Goal: Task Accomplishment & Management: Complete application form

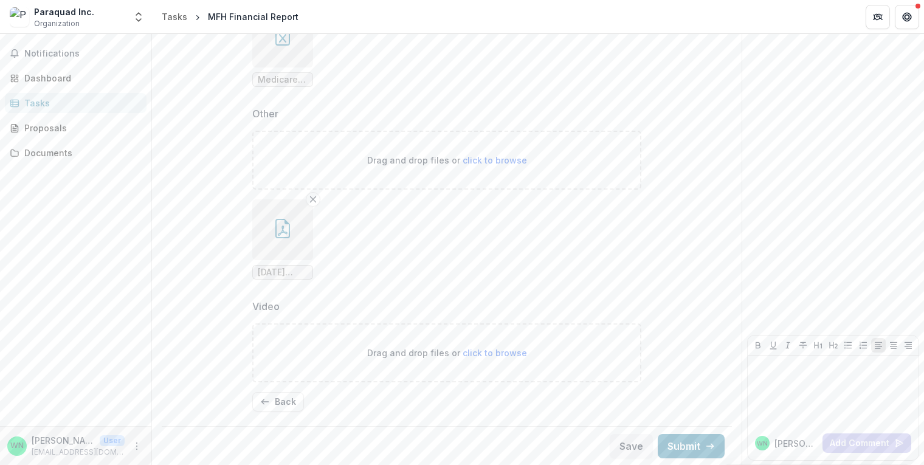
scroll to position [895, 0]
click at [273, 403] on button "Back" at bounding box center [278, 400] width 52 height 19
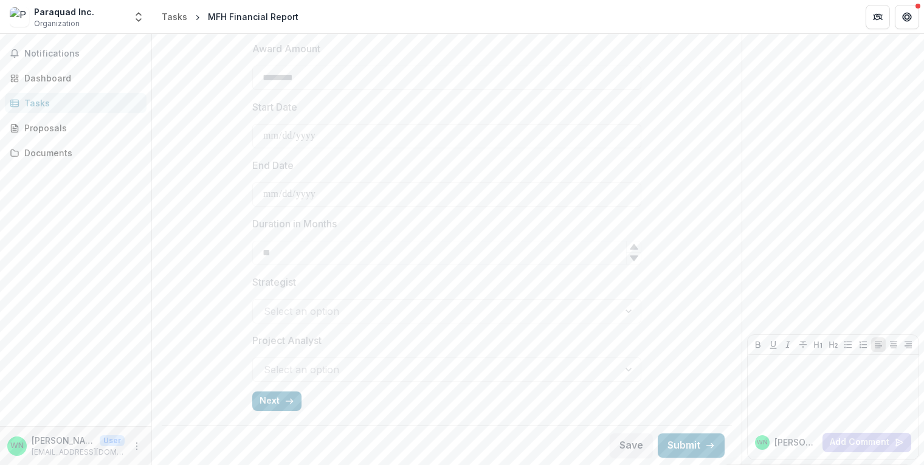
scroll to position [415, 0]
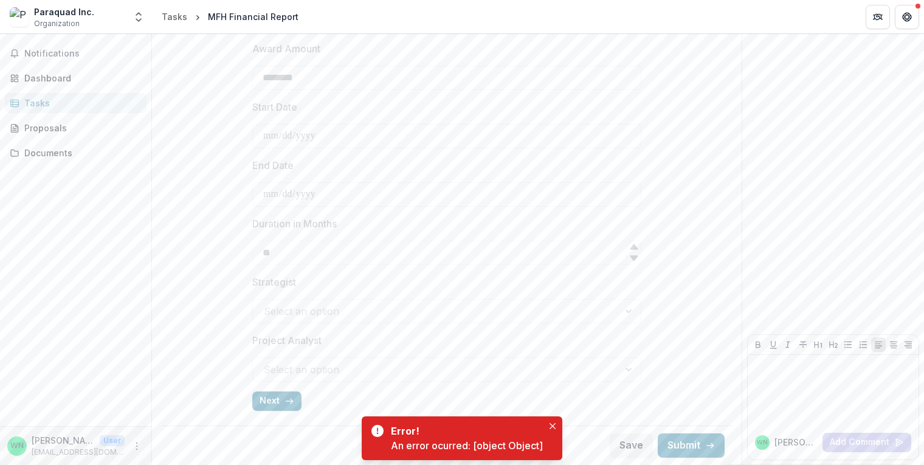
click at [560, 421] on div "Error! An error ocurred: [object Object]" at bounding box center [462, 438] width 201 height 44
click at [546, 424] on button "Close" at bounding box center [552, 426] width 15 height 15
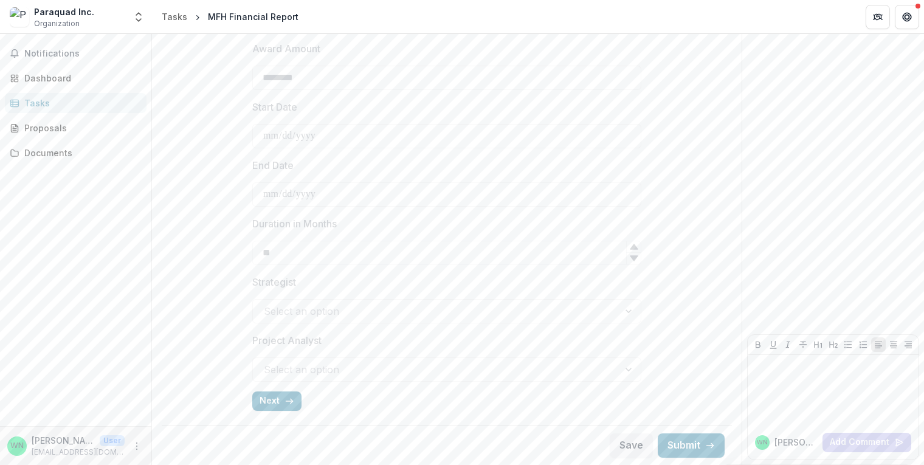
click at [277, 412] on div "**********" at bounding box center [446, 65] width 389 height 709
click at [275, 403] on button "Next" at bounding box center [276, 400] width 49 height 19
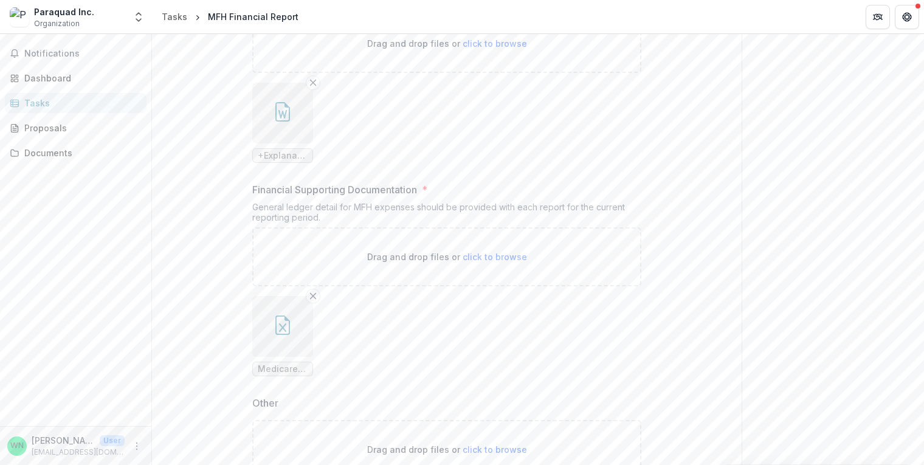
scroll to position [530, 0]
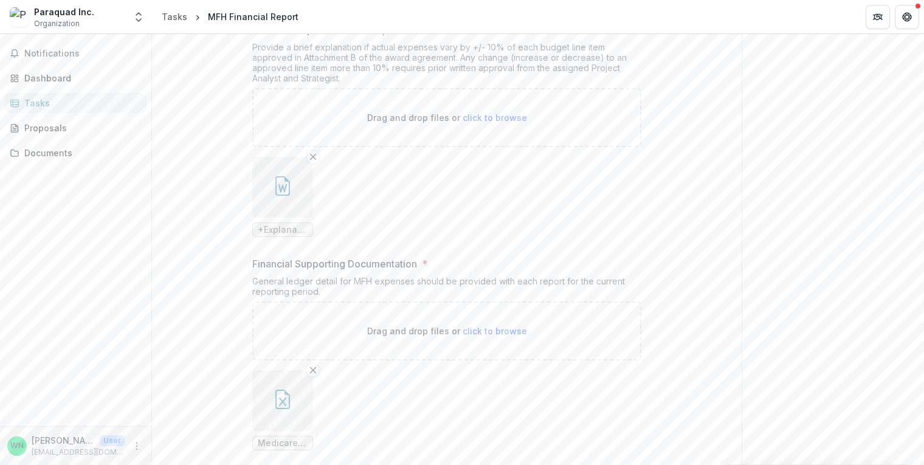
click at [517, 441] on ul "Medicare Expansion FY24 Budget & Actual [DATE] to [DATE].xlsx" at bounding box center [446, 410] width 389 height 80
click at [310, 370] on icon "Remove File" at bounding box center [313, 370] width 10 height 10
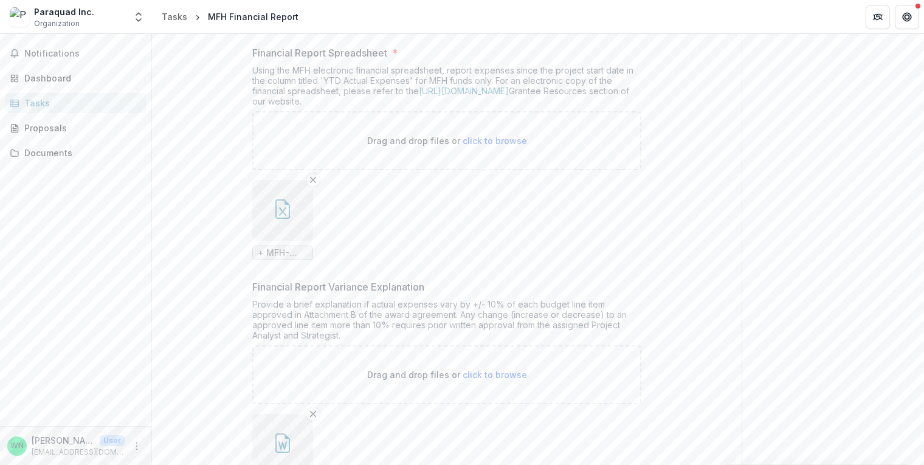
scroll to position [165, 0]
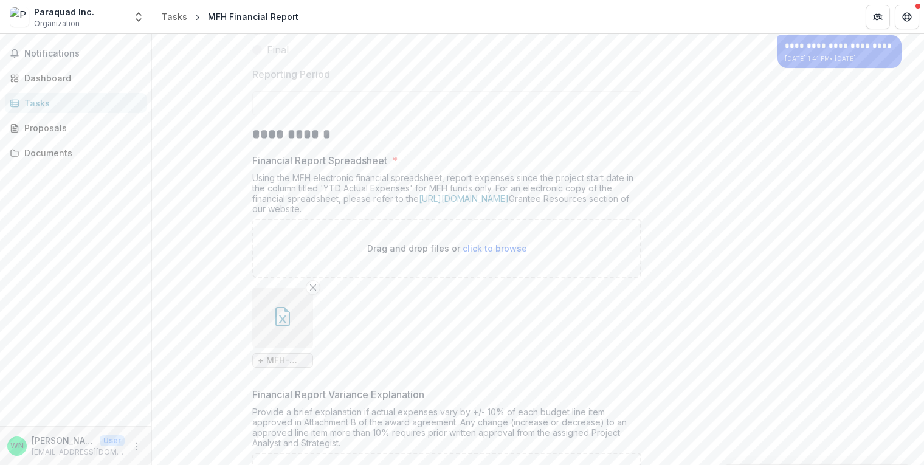
click at [300, 191] on div "Using the MFH electronic financial spreadsheet, report expenses since the proje…" at bounding box center [446, 196] width 389 height 46
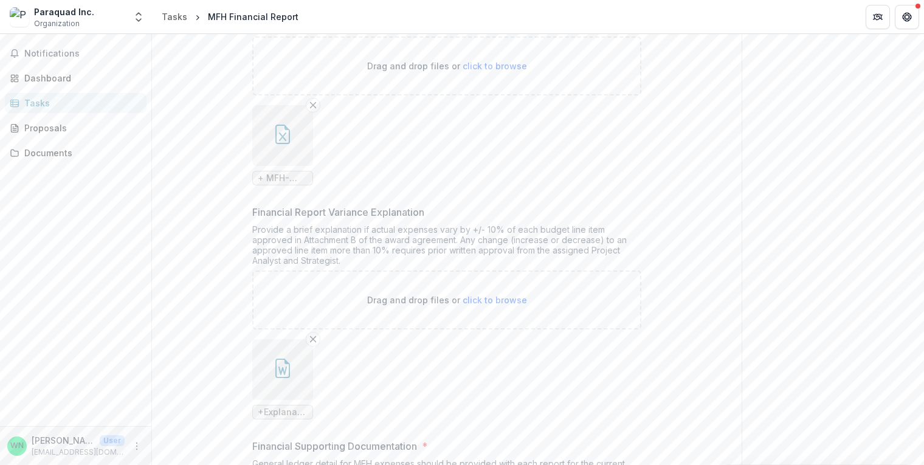
scroll to position [408, 0]
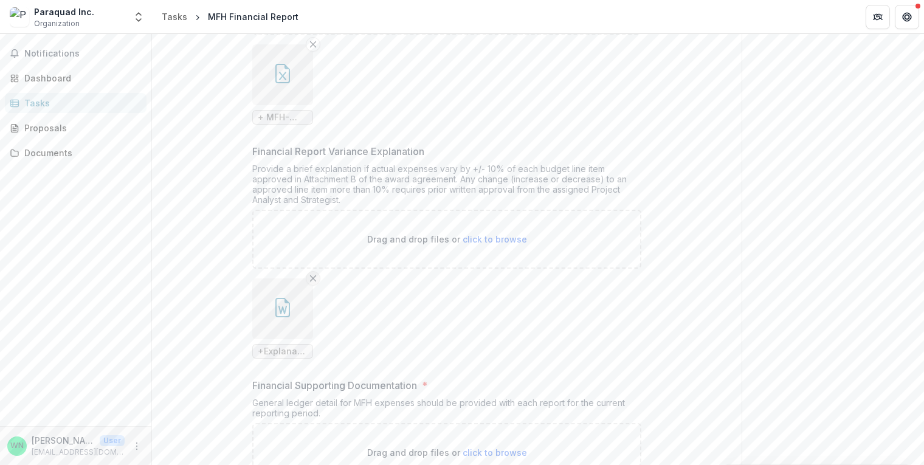
click at [312, 279] on icon "Remove File" at bounding box center [313, 279] width 10 height 10
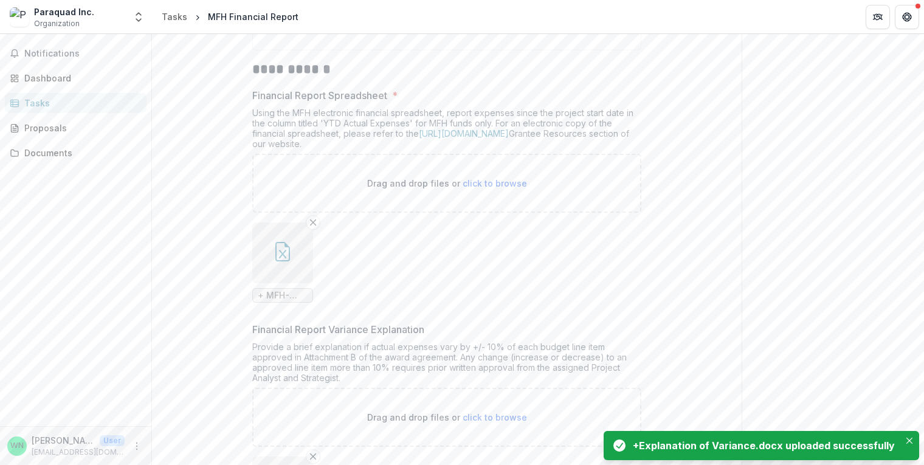
scroll to position [226, 0]
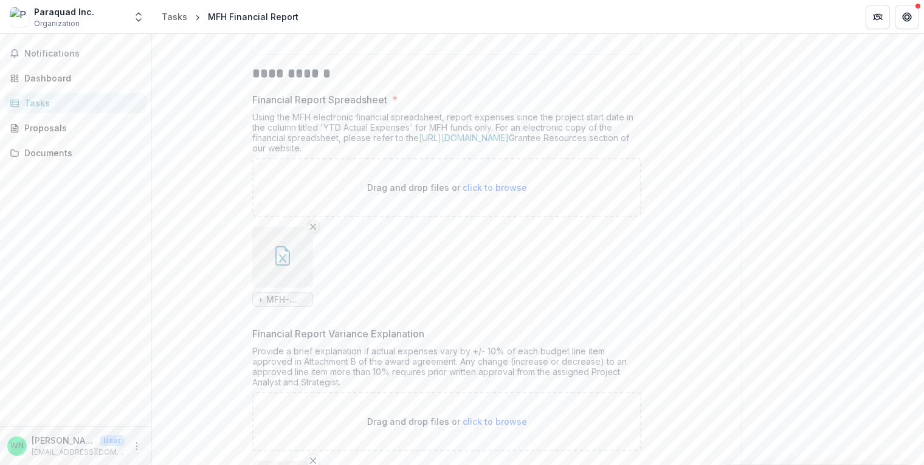
click at [311, 228] on line "Remove File" at bounding box center [313, 226] width 5 height 5
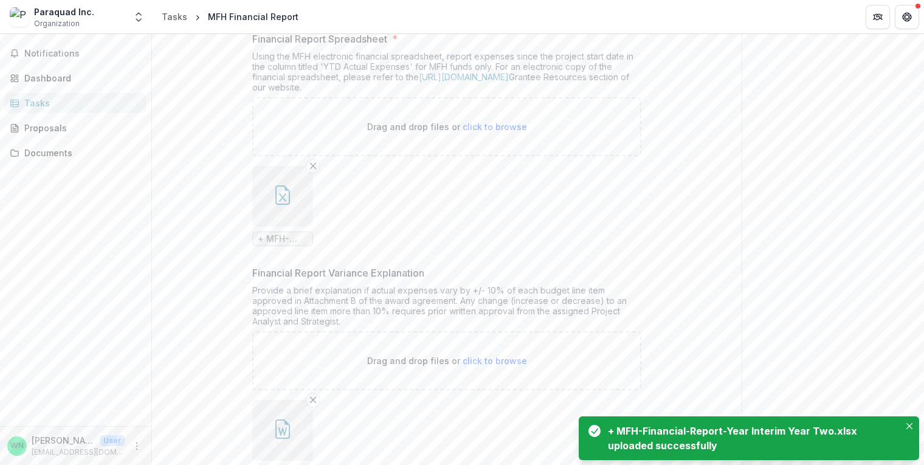
scroll to position [348, 0]
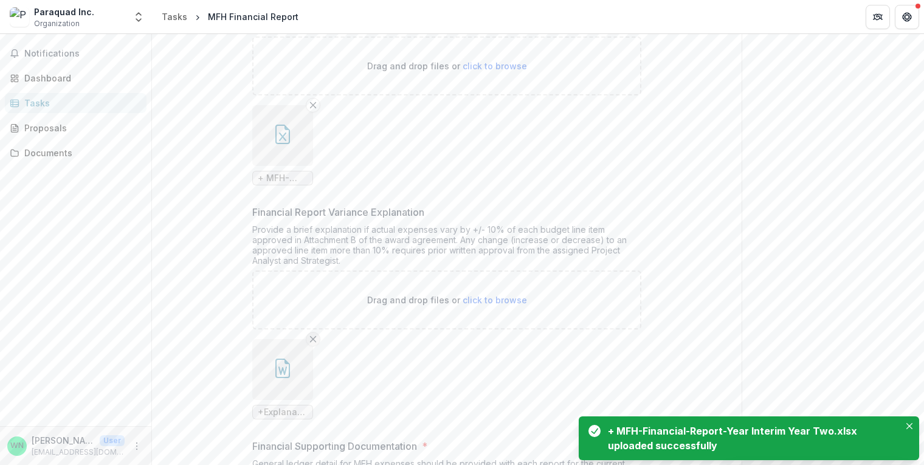
click at [311, 337] on line "Remove File" at bounding box center [313, 339] width 5 height 5
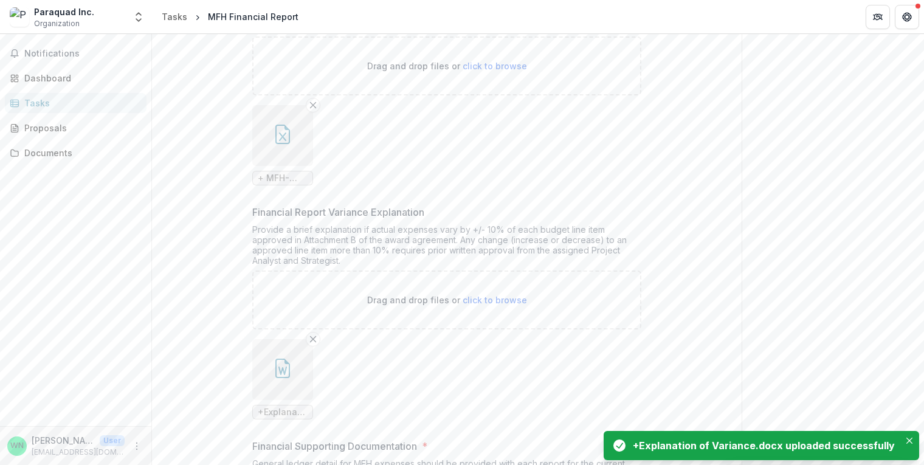
click at [470, 390] on ul "+Explanation of Variance.docx" at bounding box center [446, 379] width 389 height 80
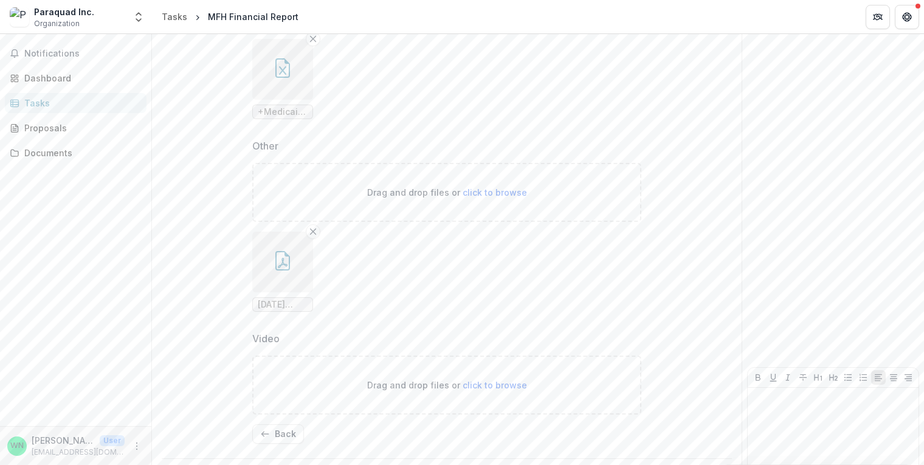
scroll to position [895, 0]
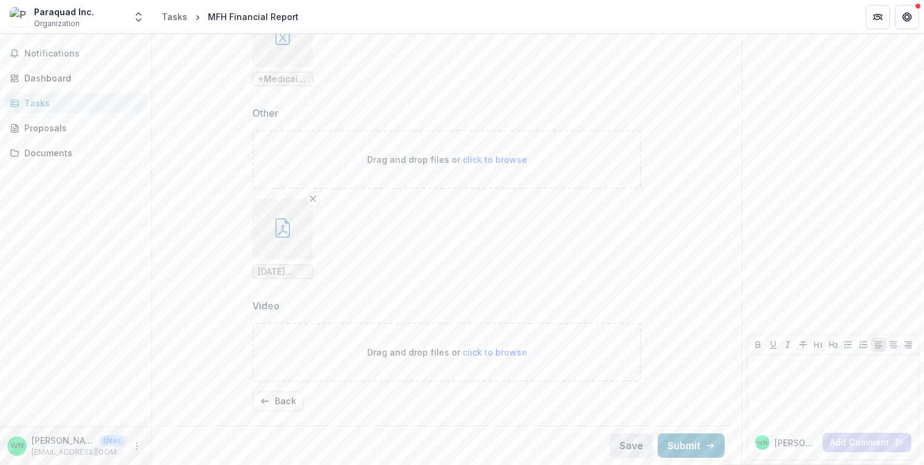
click at [633, 447] on button "Save" at bounding box center [631, 445] width 43 height 24
click at [671, 444] on button "Submit" at bounding box center [691, 445] width 67 height 24
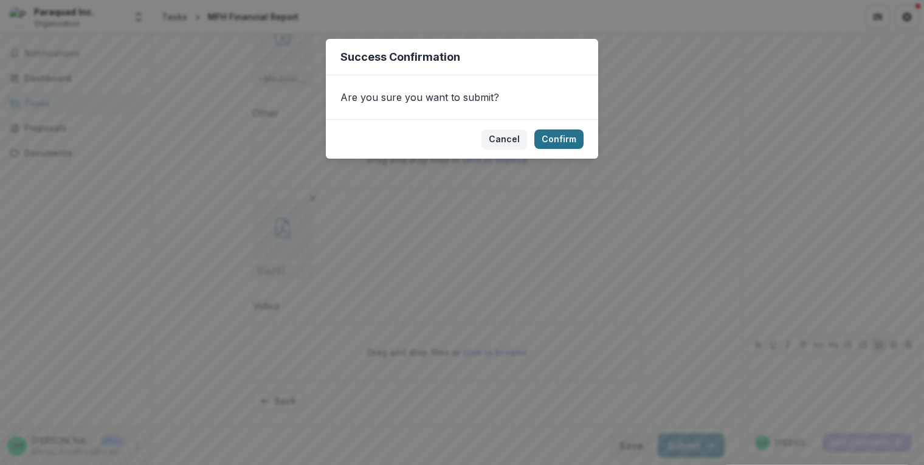
click at [557, 139] on button "Confirm" at bounding box center [558, 138] width 49 height 19
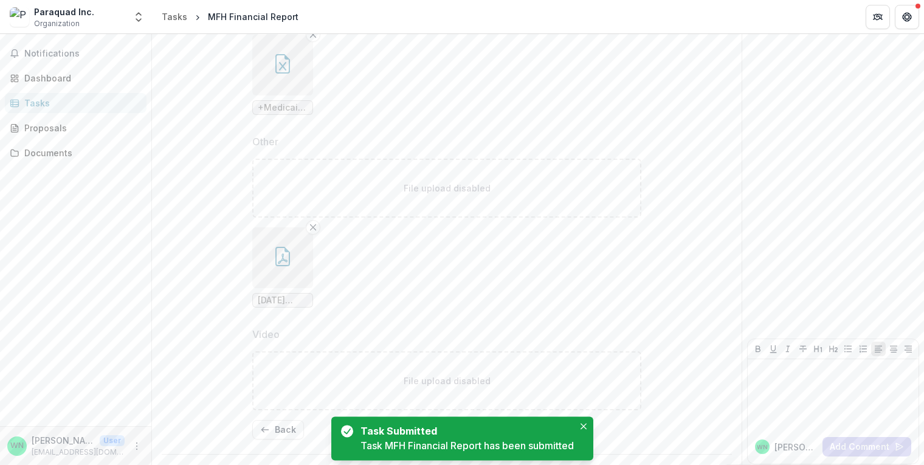
scroll to position [900, 0]
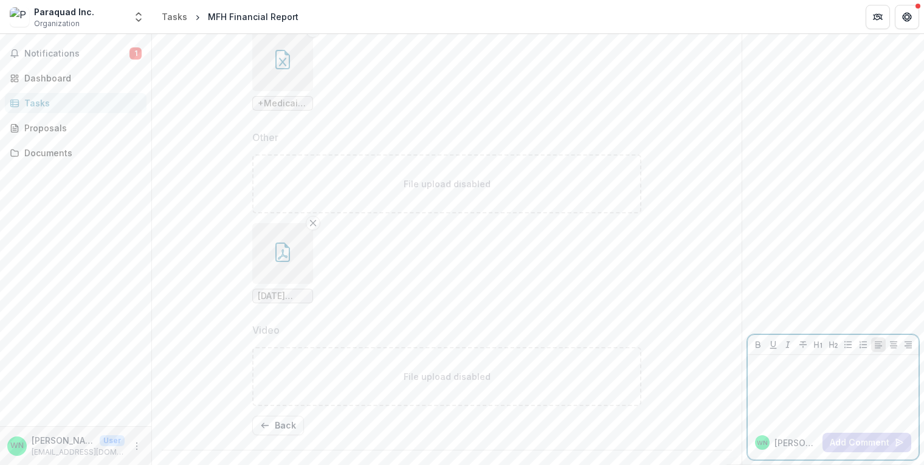
click at [756, 370] on p at bounding box center [832, 366] width 161 height 13
click at [861, 446] on button "Add Comment" at bounding box center [866, 442] width 89 height 19
